Goal: Information Seeking & Learning: Learn about a topic

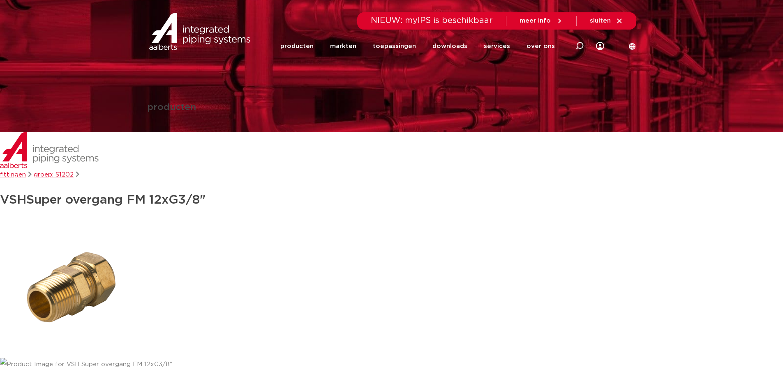
scroll to position [205, 0]
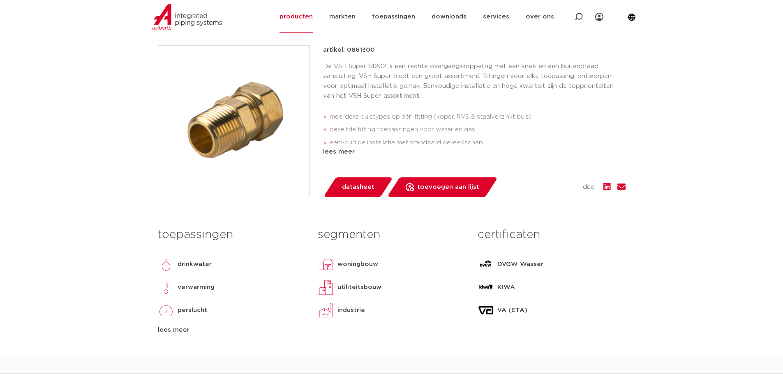
scroll to position [123, 0]
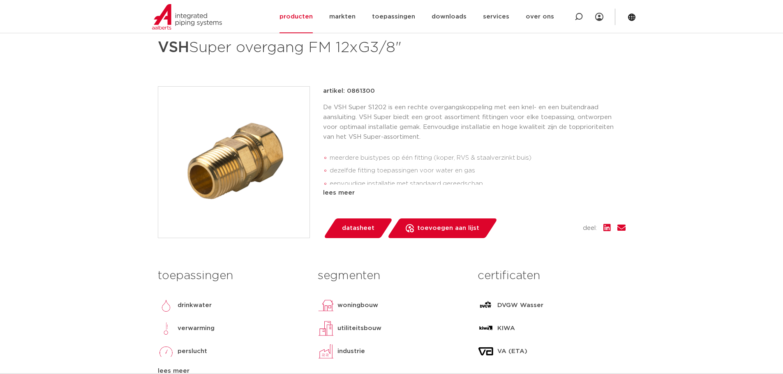
drag, startPoint x: 347, startPoint y: 92, endPoint x: 379, endPoint y: 91, distance: 32.1
click at [379, 91] on div "artikel: 0861300" at bounding box center [474, 91] width 302 height 10
click at [361, 94] on p "artikel: 0861300" at bounding box center [349, 91] width 52 height 10
click at [353, 91] on p "artikel: 0861300" at bounding box center [349, 91] width 52 height 10
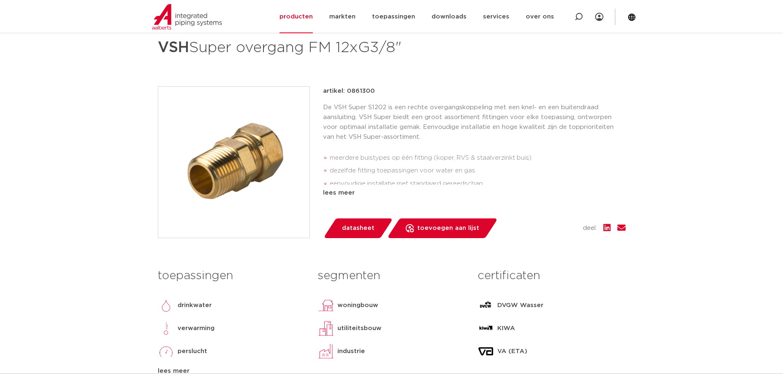
copy p "0861300"
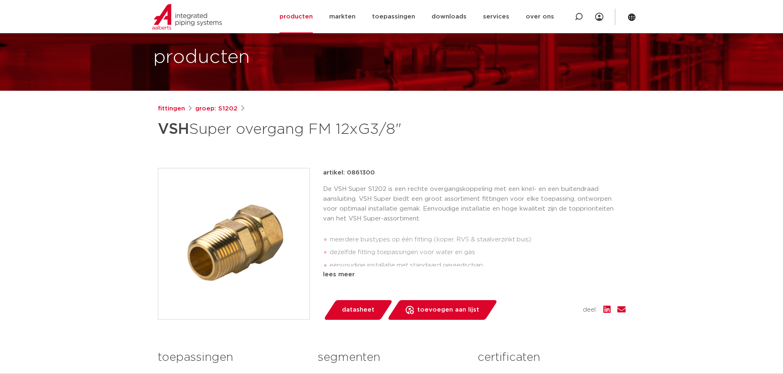
scroll to position [0, 0]
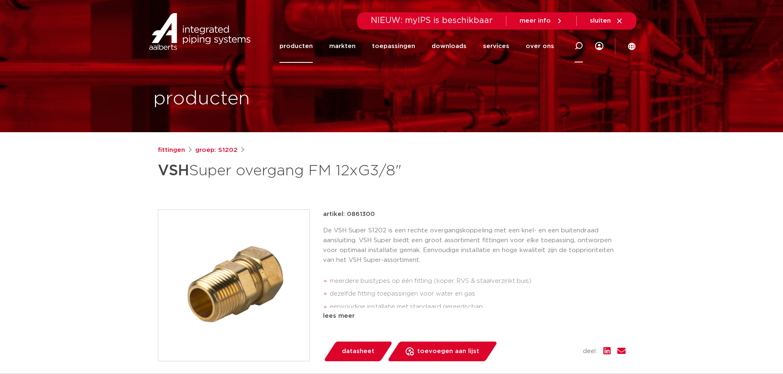
click at [575, 48] on icon at bounding box center [579, 46] width 8 height 8
paste input "0861300"
type input "0861300"
click button "Zoeken" at bounding box center [0, 0] width 0 height 0
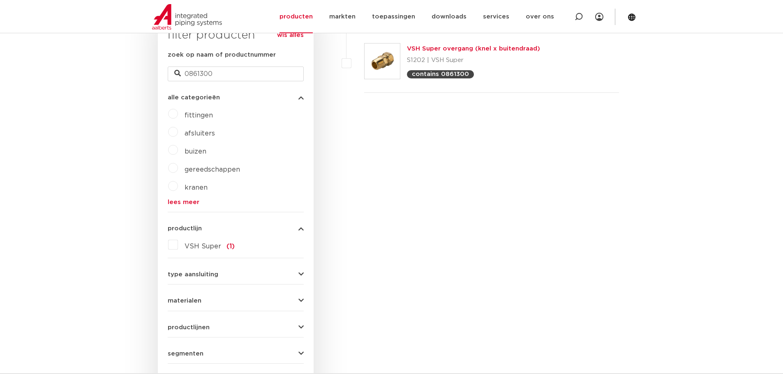
scroll to position [205, 0]
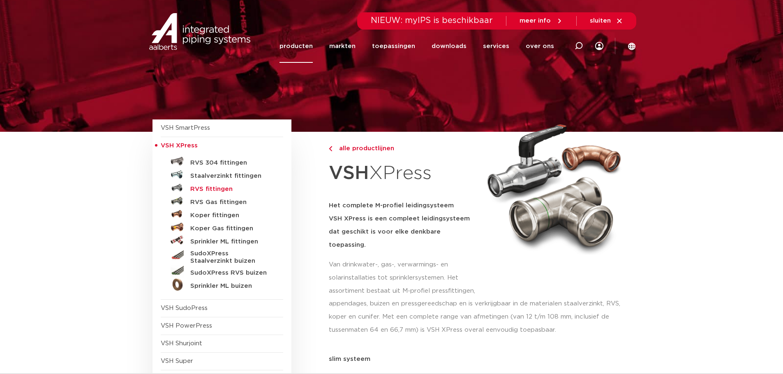
click at [210, 189] on h5 "RVS fittingen" at bounding box center [230, 189] width 81 height 7
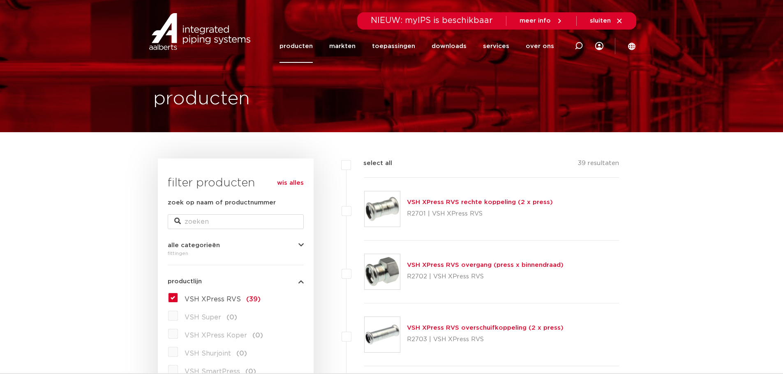
click at [303, 46] on link "producten" at bounding box center [295, 46] width 33 height 33
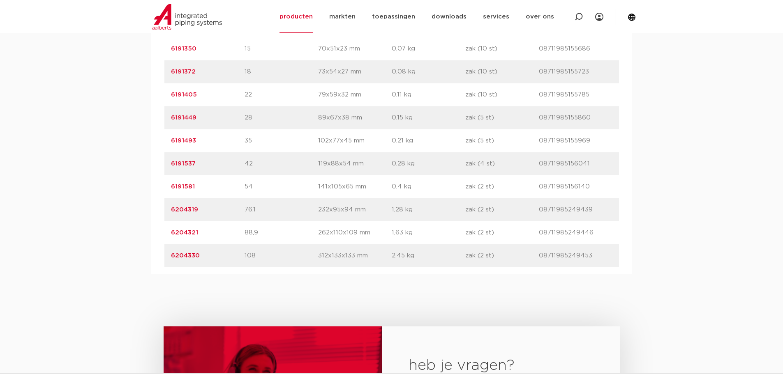
scroll to position [575, 0]
click at [180, 95] on link "6191405" at bounding box center [184, 94] width 26 height 6
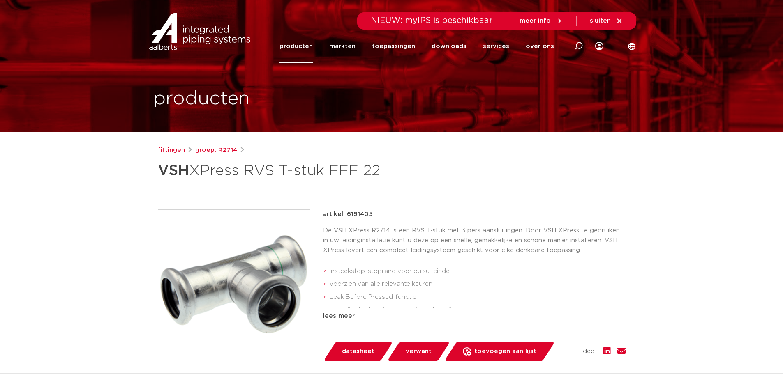
click at [357, 210] on p "artikel: 6191405" at bounding box center [348, 215] width 50 height 10
click at [358, 212] on p "artikel: 6191405" at bounding box center [348, 215] width 50 height 10
copy p "6191405"
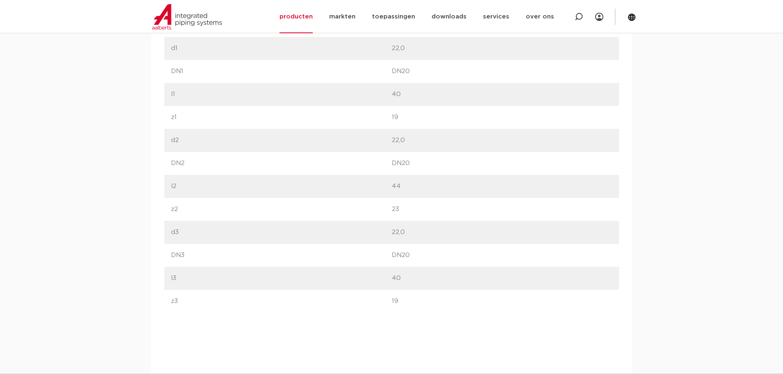
scroll to position [247, 0]
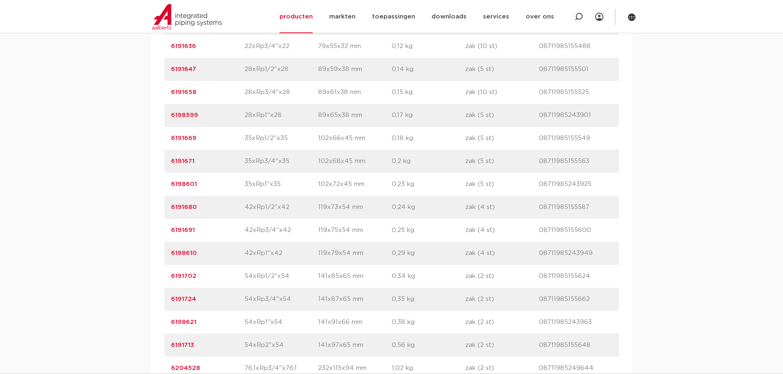
scroll to position [699, 0]
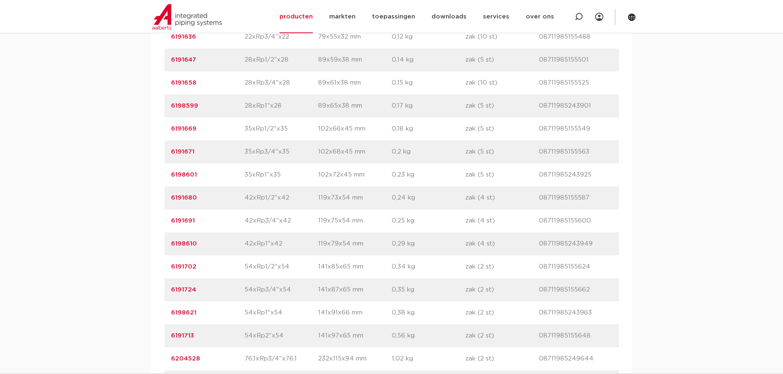
drag, startPoint x: 180, startPoint y: 264, endPoint x: 213, endPoint y: 157, distance: 112.0
click at [213, 157] on div "artikelnummer 6191671 afmeting 35xRp3/4"x35 afmetingen 102x68x45 mm gewicht 0,2…" at bounding box center [391, 152] width 455 height 23
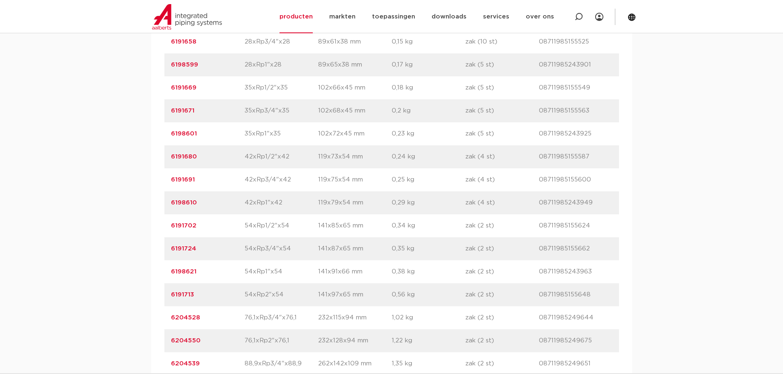
drag, startPoint x: 169, startPoint y: 226, endPoint x: 199, endPoint y: 228, distance: 30.1
click at [199, 228] on div "artikelnummer 6191702 afmeting 54xRp1/2"x54 afmetingen 141x85x65 mm gewicht 0,3…" at bounding box center [391, 226] width 455 height 23
copy link "6191702"
drag, startPoint x: 198, startPoint y: 156, endPoint x: 166, endPoint y: 159, distance: 32.6
click at [166, 159] on div "artikelnummer 6191680 afmeting 42xRp1/2"x42 afmetingen 119x73x54 mm gewicht 0,2…" at bounding box center [391, 156] width 455 height 23
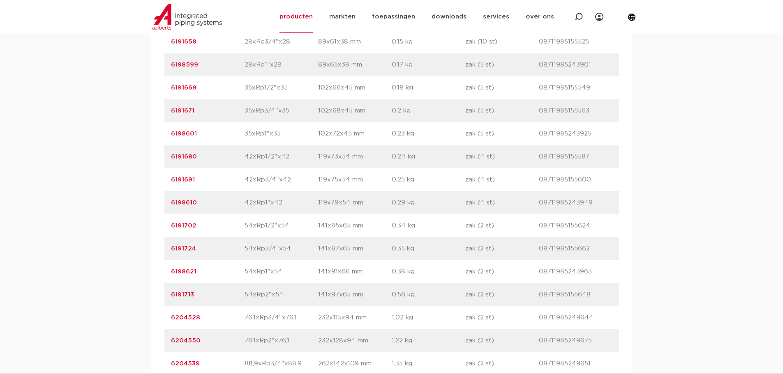
copy link "6191680"
click at [181, 228] on link "6191702" at bounding box center [183, 226] width 25 height 6
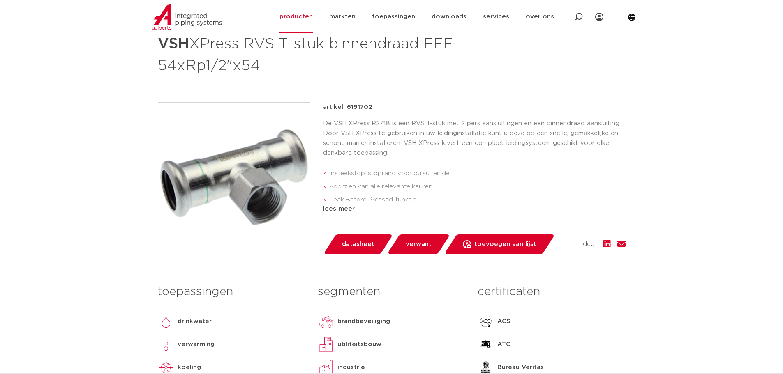
scroll to position [82, 0]
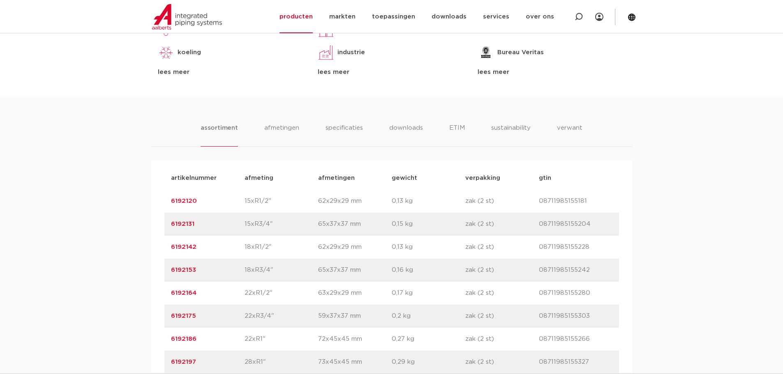
scroll to position [534, 0]
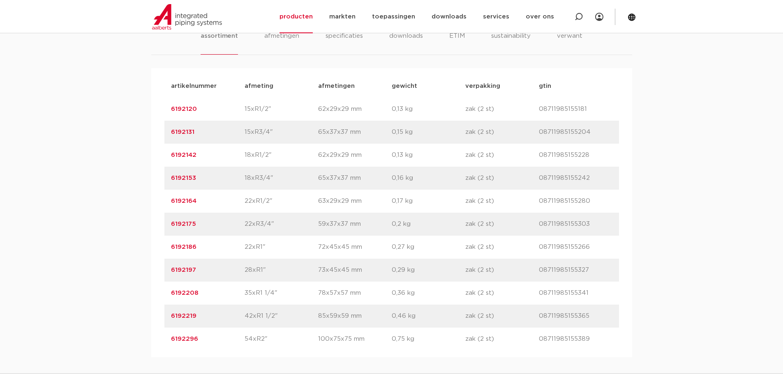
click at [187, 201] on link "6192164" at bounding box center [183, 201] width 25 height 6
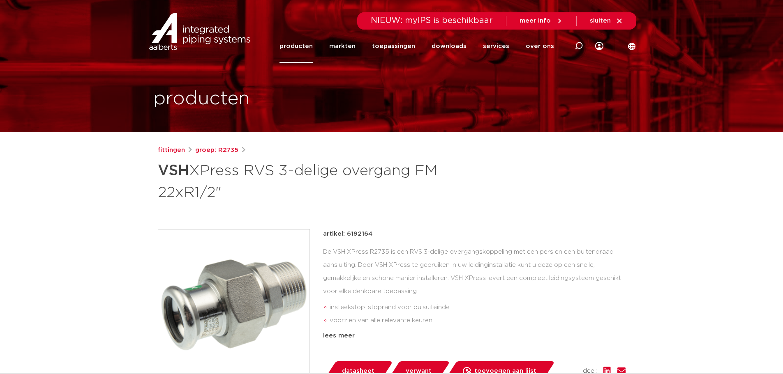
click at [357, 236] on p "artikel: 6192164" at bounding box center [347, 234] width 49 height 10
copy p "6192164"
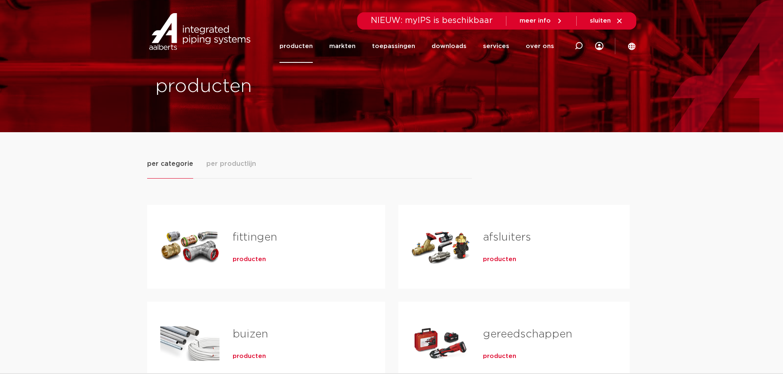
click at [264, 238] on link "fittingen" at bounding box center [255, 237] width 44 height 11
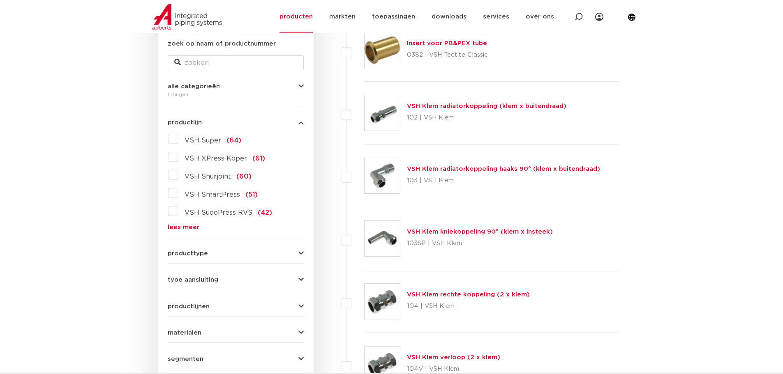
scroll to position [288, 0]
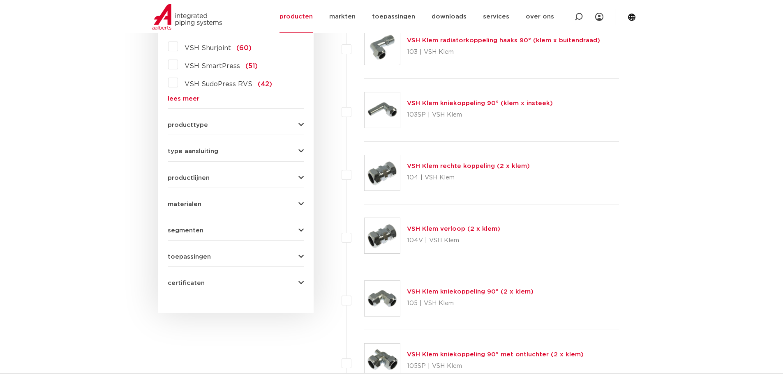
click at [245, 203] on button "materialen" at bounding box center [236, 204] width 136 height 6
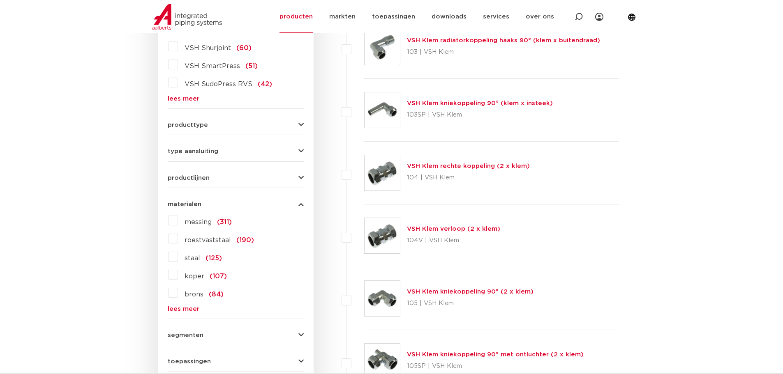
click at [189, 223] on span "messing" at bounding box center [198, 222] width 27 height 7
click at [0, 0] on input "messing (311)" at bounding box center [0, 0] width 0 height 0
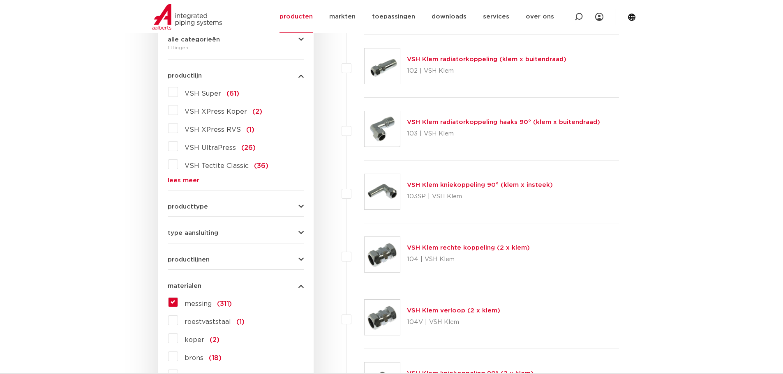
scroll to position [205, 0]
click at [181, 176] on div "VSH Super (61) VSH XPress Koper (2) VSH XPress RVS (1) VSH UltraPress (26) VSH …" at bounding box center [236, 135] width 136 height 98
click at [183, 180] on link "lees meer" at bounding box center [236, 181] width 136 height 6
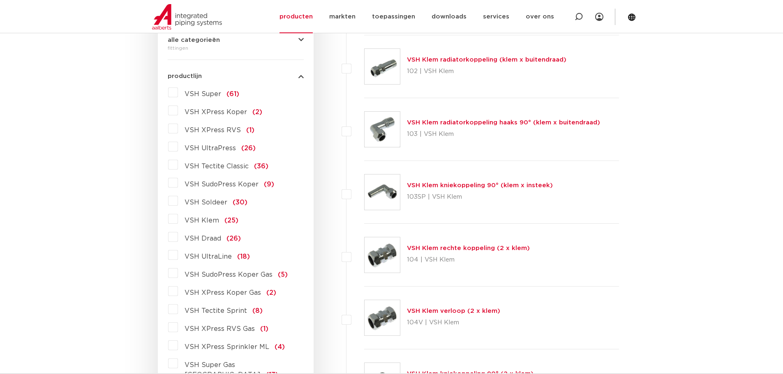
click at [202, 94] on span "VSH Super" at bounding box center [203, 94] width 37 height 7
click at [0, 0] on input "VSH Super (61)" at bounding box center [0, 0] width 0 height 0
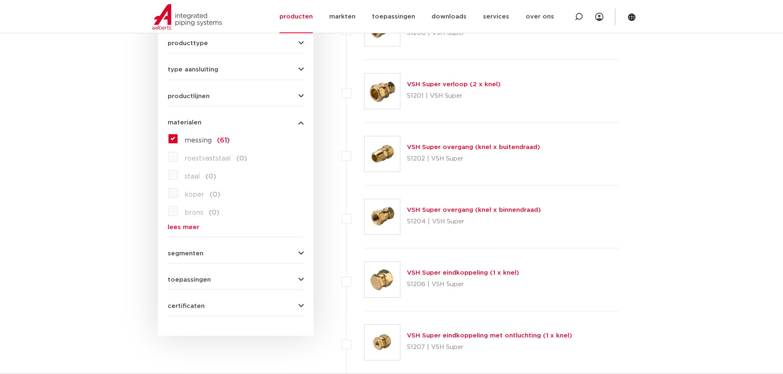
scroll to position [370, 0]
click at [501, 149] on link "VSH Super overgang (knel x buitendraad)" at bounding box center [473, 147] width 133 height 6
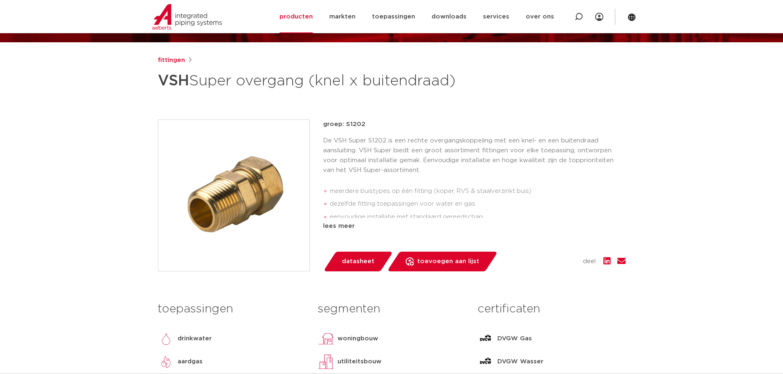
scroll to position [82, 0]
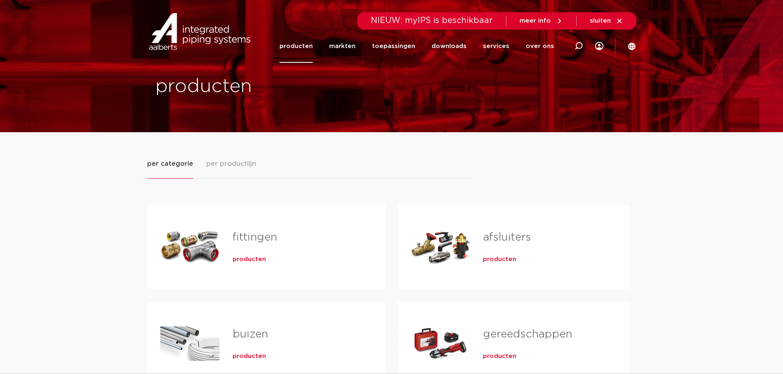
click at [192, 229] on div "Tabs. Open items met enter of spatie, sluit af met escape en navigeer met de pi…" at bounding box center [189, 247] width 59 height 58
click at [243, 258] on span "producten" at bounding box center [249, 260] width 33 height 8
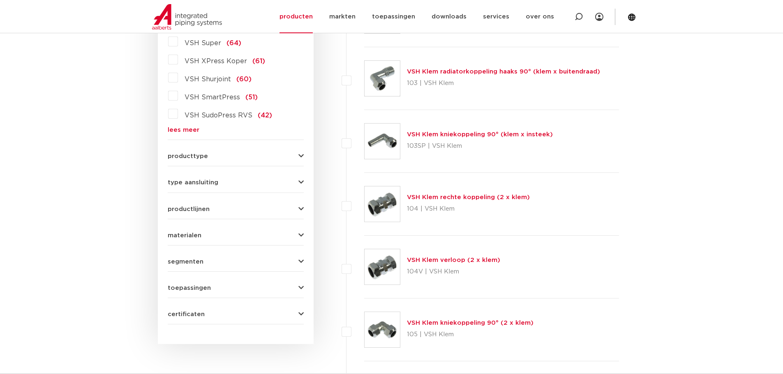
scroll to position [215, 0]
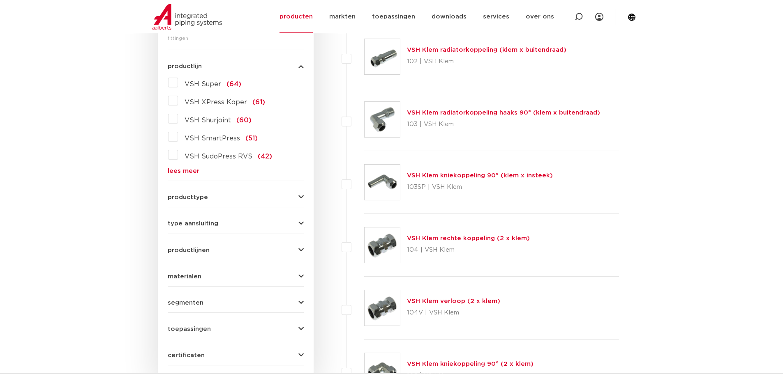
click at [182, 171] on link "lees meer" at bounding box center [236, 171] width 136 height 6
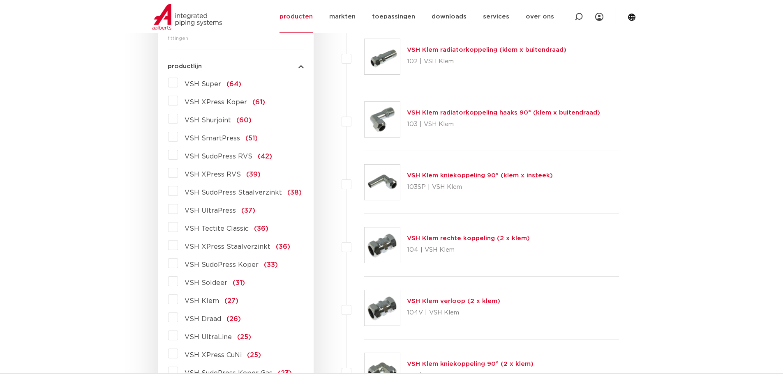
click at [207, 172] on span "VSH XPress RVS" at bounding box center [213, 174] width 56 height 7
click at [0, 0] on input "VSH XPress RVS (39)" at bounding box center [0, 0] width 0 height 0
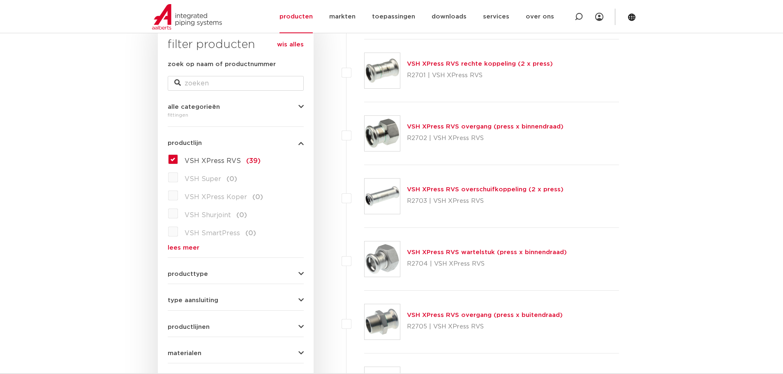
scroll to position [133, 0]
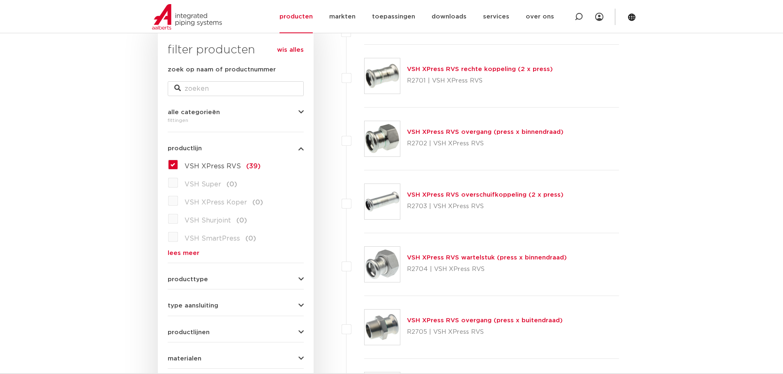
click at [482, 320] on link "VSH XPress RVS overgang (press x buitendraad)" at bounding box center [485, 321] width 156 height 6
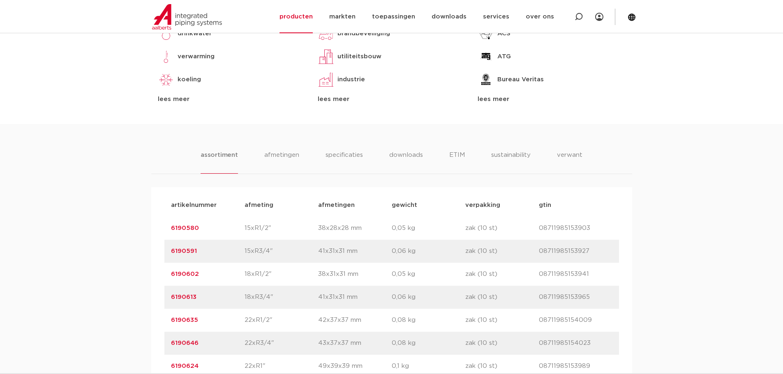
scroll to position [575, 0]
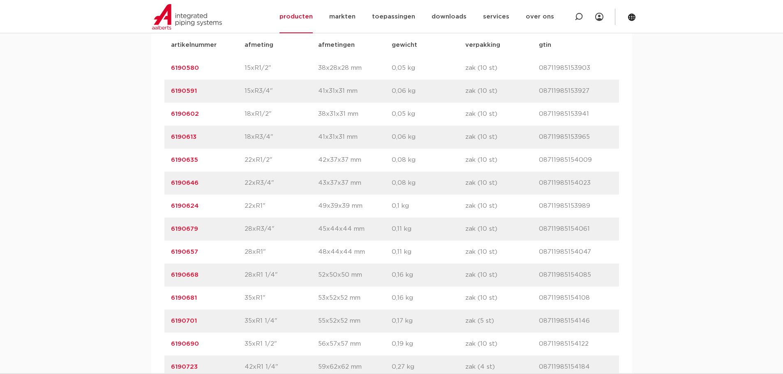
click at [189, 68] on link "6190580" at bounding box center [185, 68] width 28 height 6
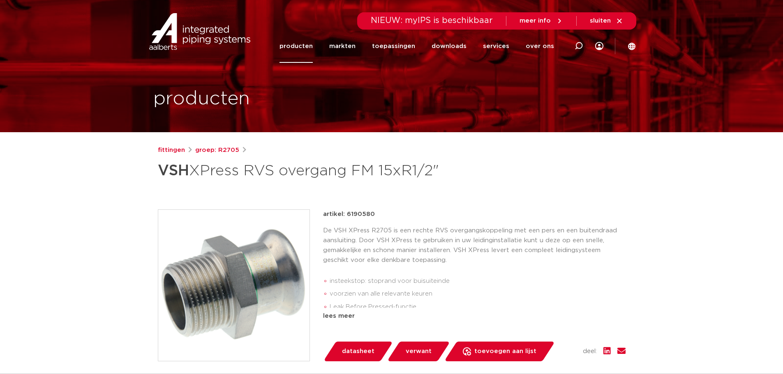
click at [349, 213] on p "artikel: 6190580" at bounding box center [349, 215] width 52 height 10
click at [353, 214] on p "artikel: 6190580" at bounding box center [349, 215] width 52 height 10
copy p "6190580"
